Goal: Check status: Check status

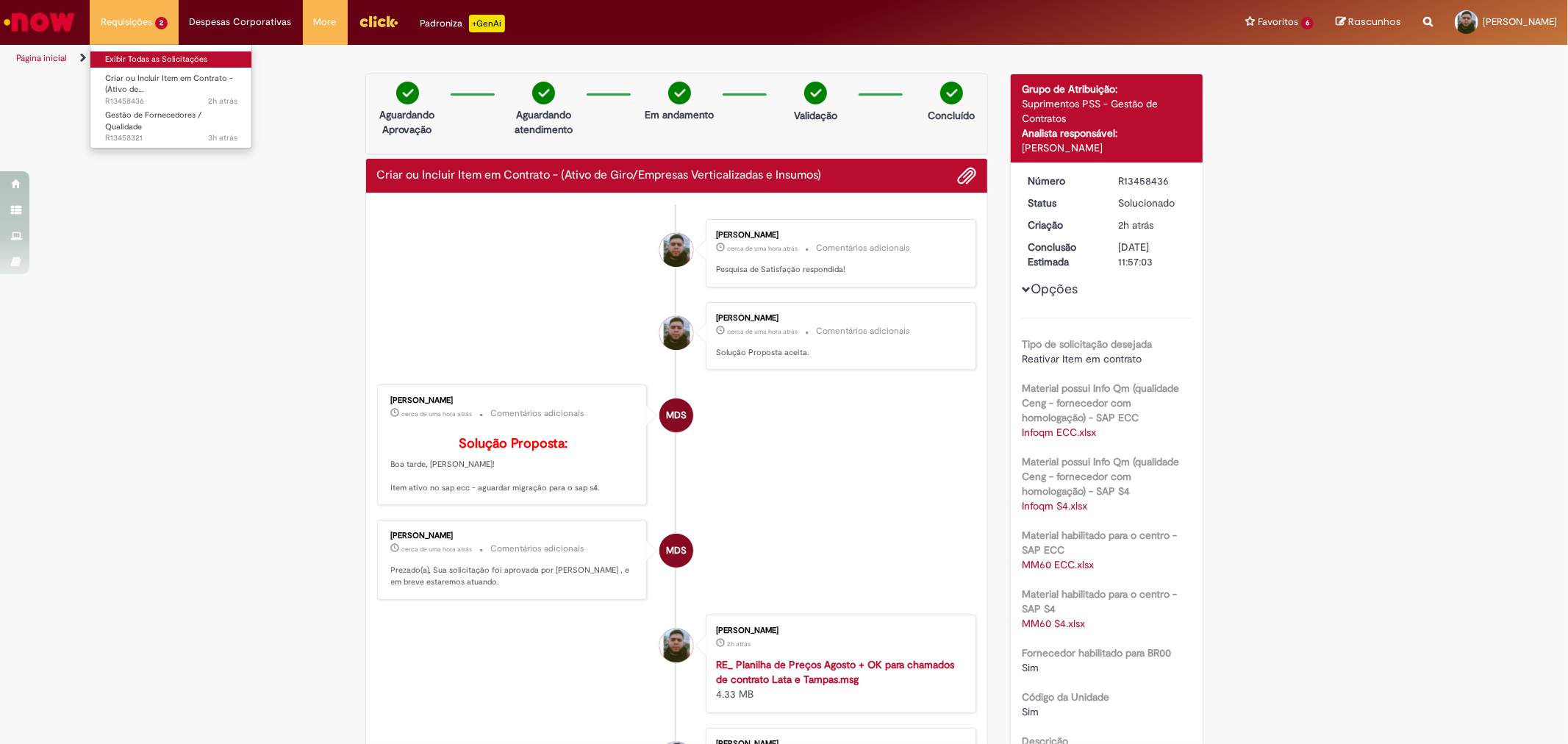
click at [144, 62] on link "Exibir Todas as Solicitações" at bounding box center [172, 59] width 162 height 17
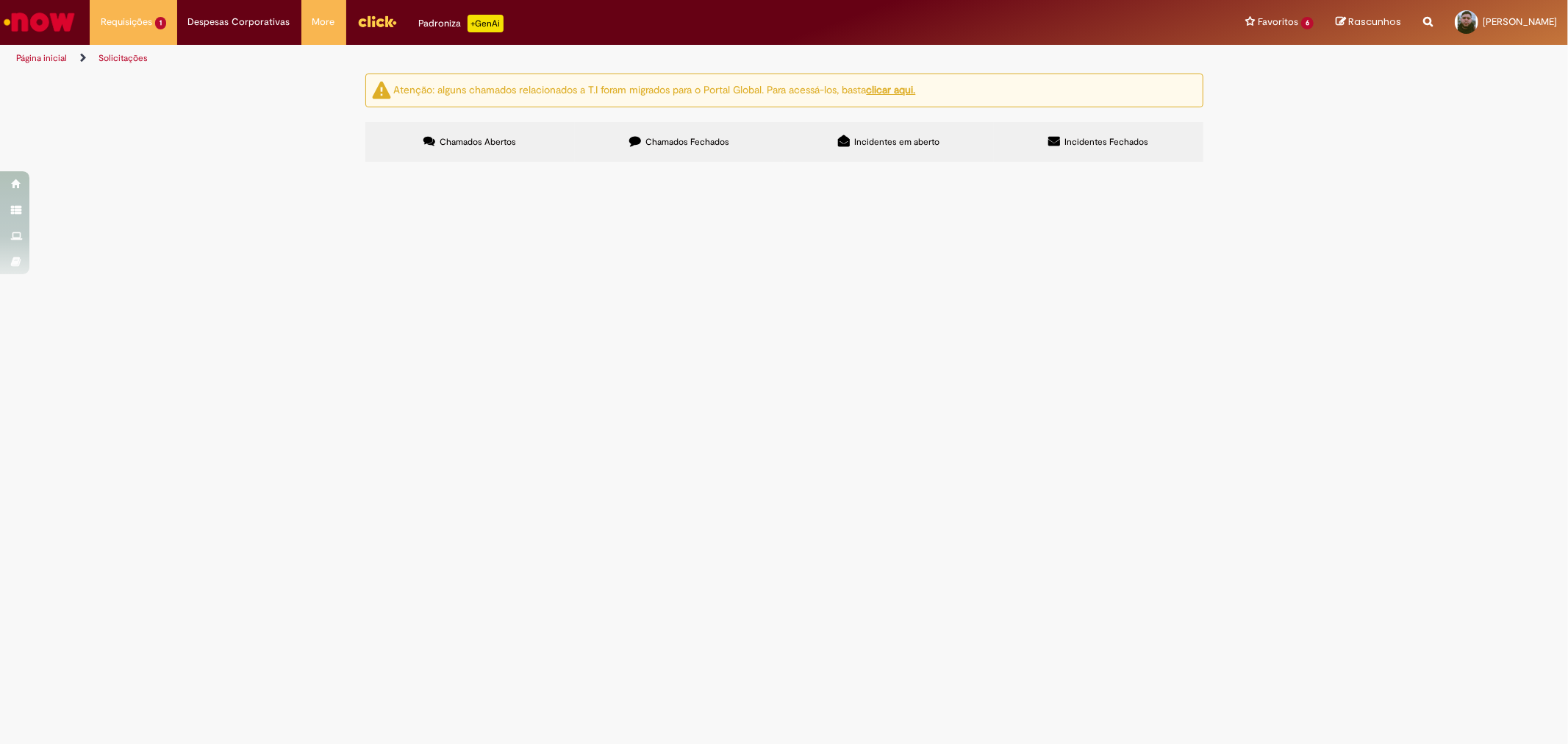
click at [0, 0] on td at bounding box center [0, 0] width 0 height 0
click at [0, 0] on span at bounding box center [0, 0] width 0 height 0
click at [0, 0] on span "Em Validação" at bounding box center [0, 0] width 0 height 0
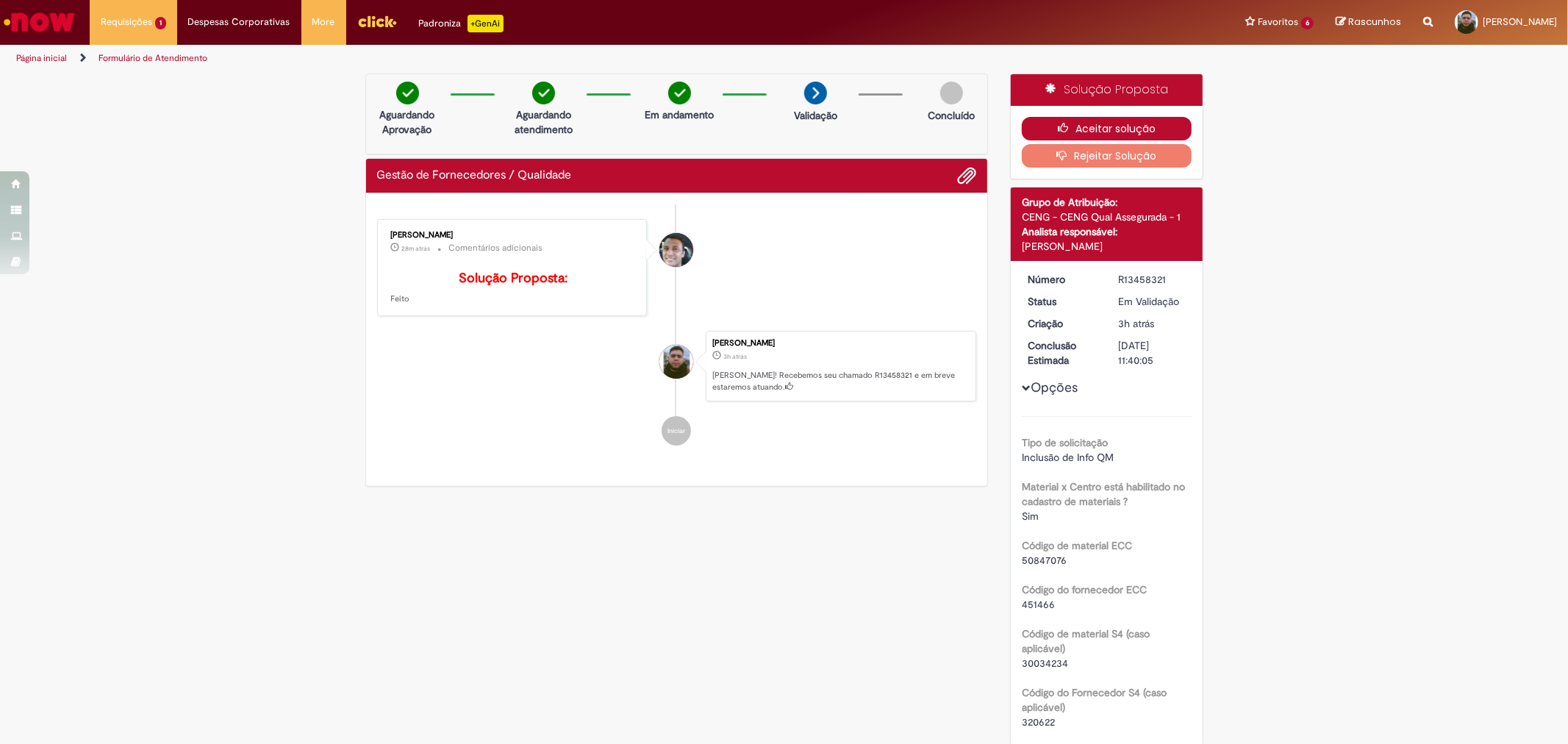
click at [1058, 130] on icon "button" at bounding box center [1066, 128] width 17 height 10
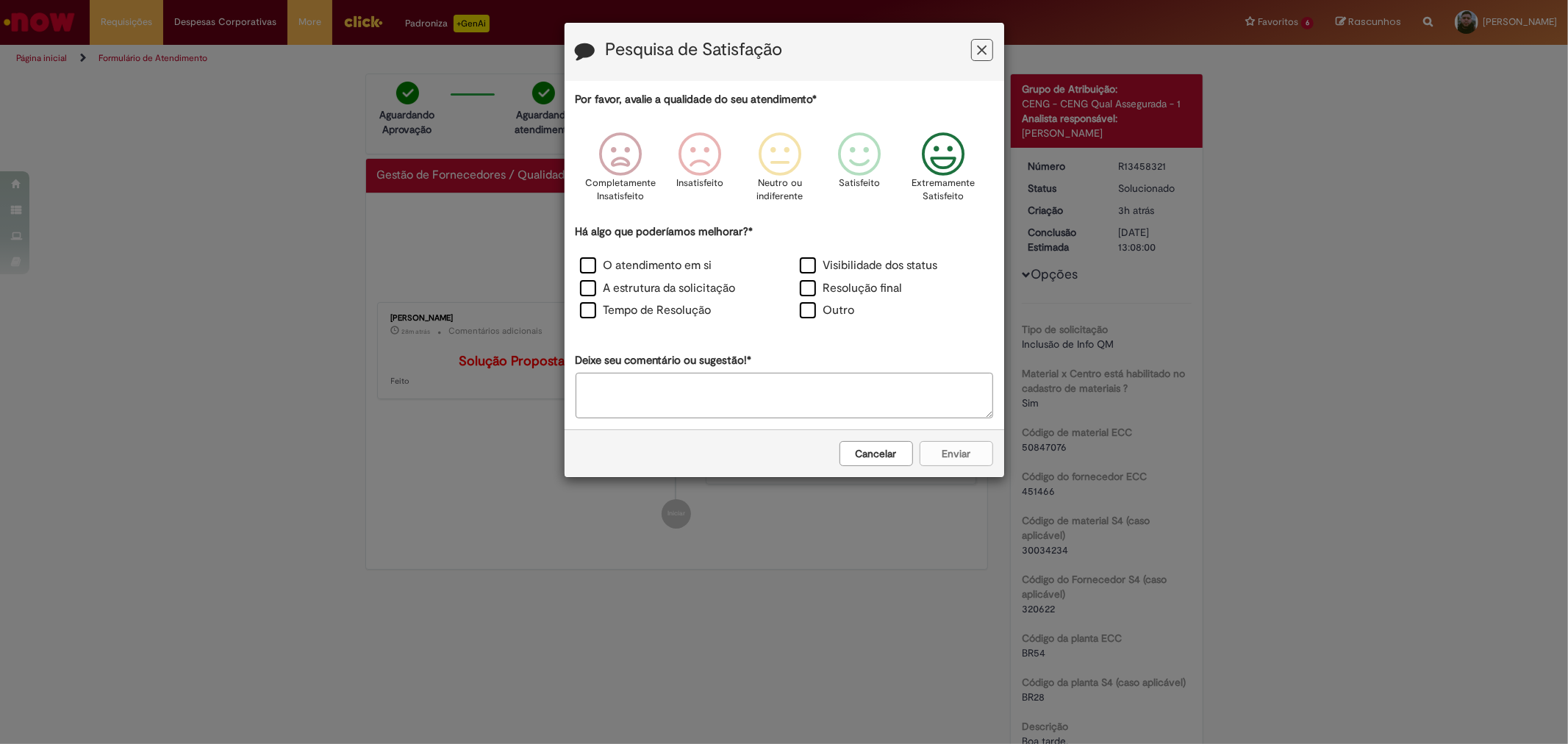
click at [940, 174] on icon "Feedback" at bounding box center [943, 154] width 55 height 44
click at [847, 268] on label "Visibilidade dos status" at bounding box center [869, 266] width 138 height 17
click at [954, 449] on button "Enviar" at bounding box center [956, 453] width 73 height 25
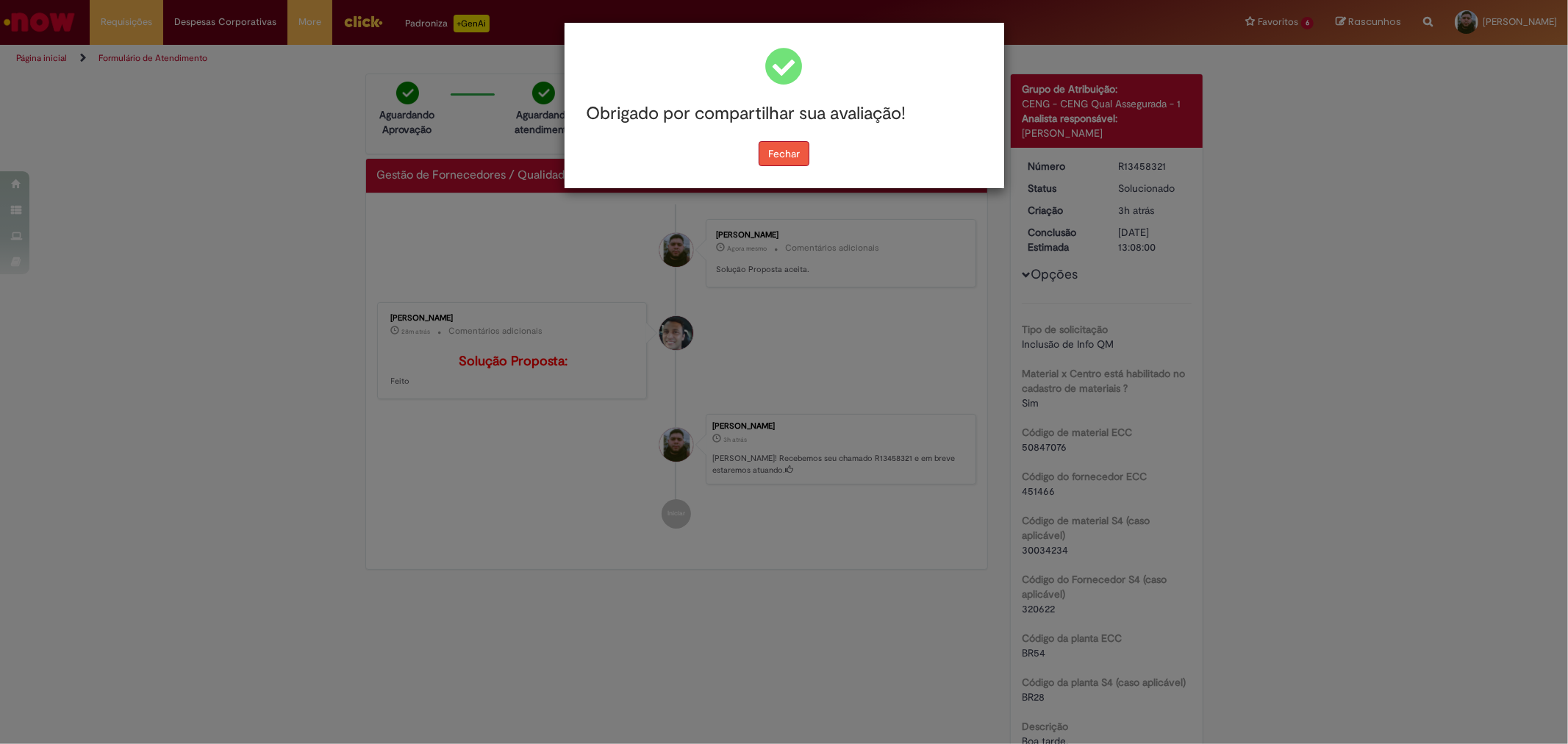
click at [790, 158] on button "Fechar" at bounding box center [784, 154] width 50 height 25
